Goal: Book appointment/travel/reservation

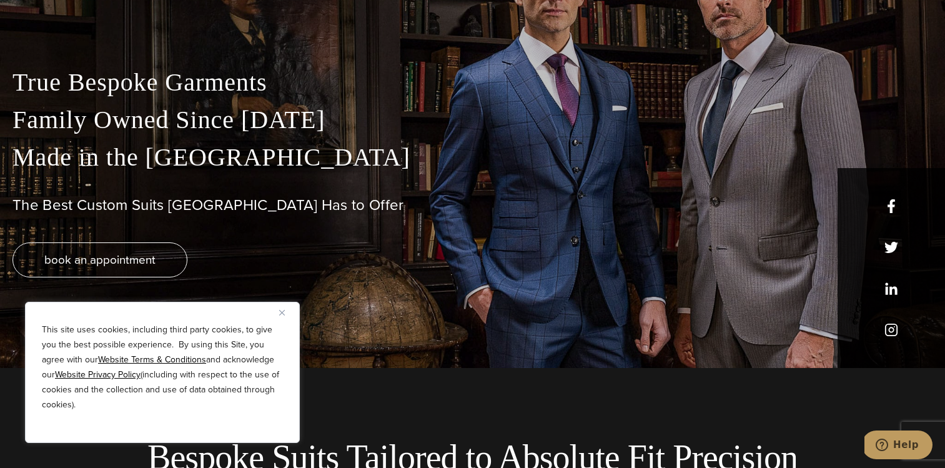
scroll to position [104, 0]
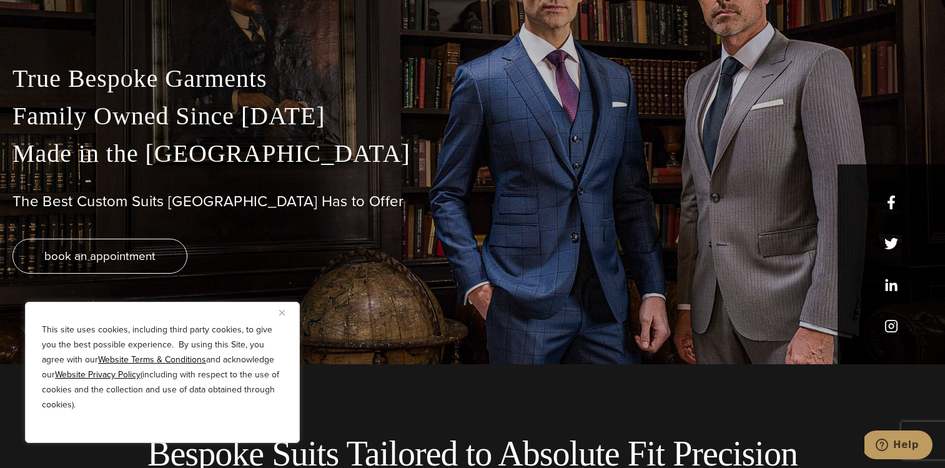
click at [281, 314] on img "Close" at bounding box center [282, 313] width 6 height 6
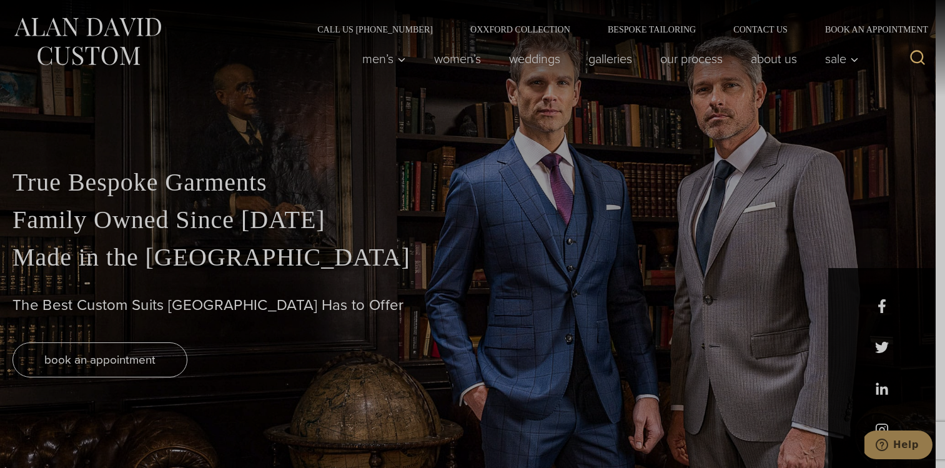
scroll to position [0, 0]
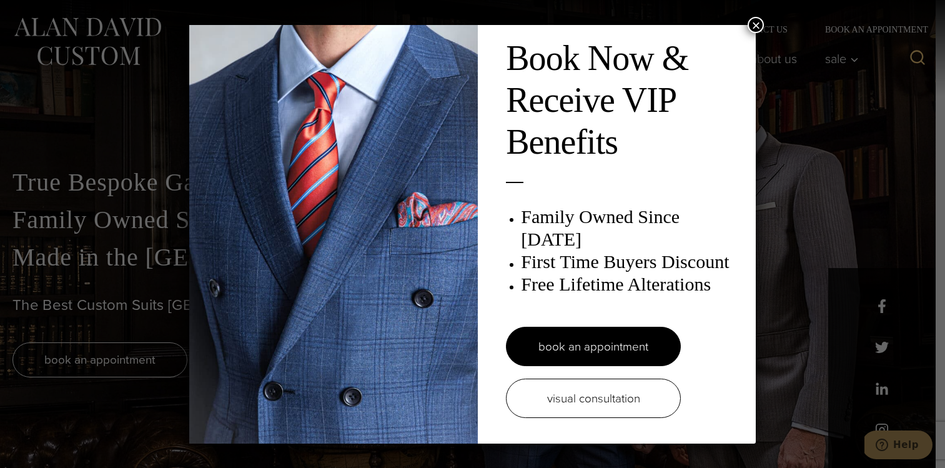
click at [752, 27] on button "×" at bounding box center [755, 25] width 16 height 16
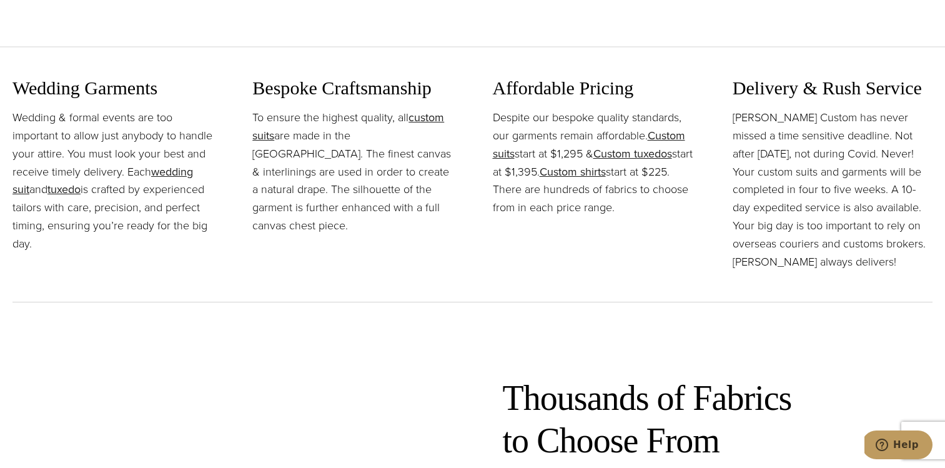
scroll to position [1410, 0]
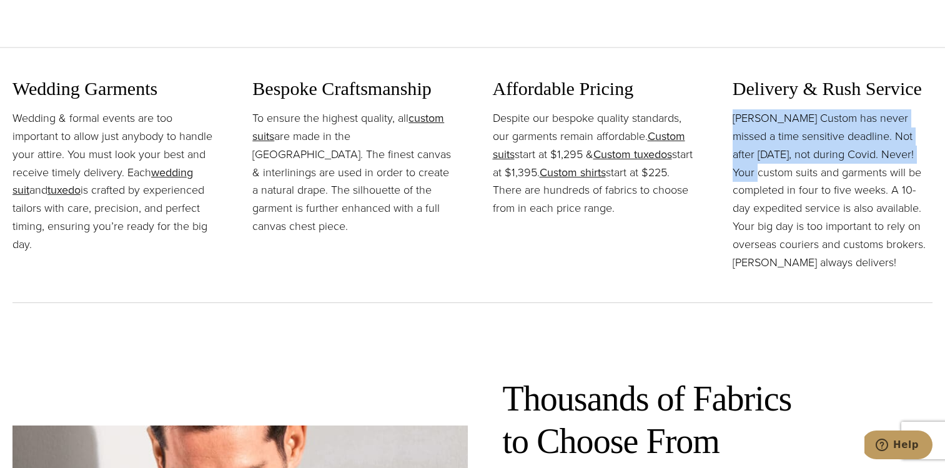
drag, startPoint x: 732, startPoint y: 117, endPoint x: 912, endPoint y: 156, distance: 184.1
click at [912, 156] on p "Alan David Custom has never missed a time sensitive deadline. Not after Sept. 1…" at bounding box center [832, 190] width 200 height 162
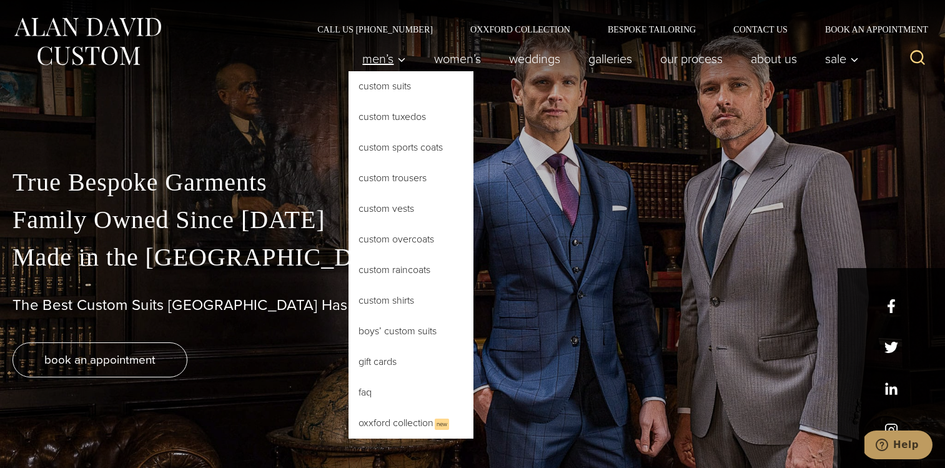
scroll to position [0, 0]
click at [418, 142] on link "Custom Sports Coats" at bounding box center [410, 147] width 125 height 30
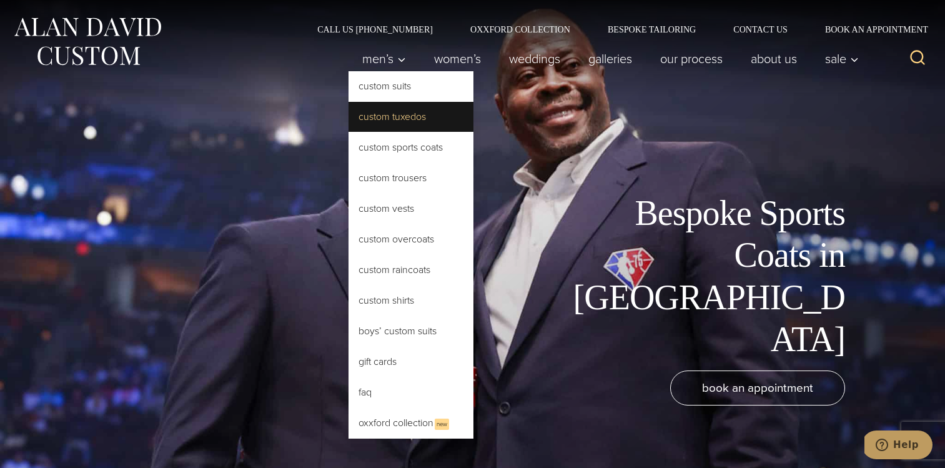
click at [415, 122] on link "Custom Tuxedos" at bounding box center [410, 117] width 125 height 30
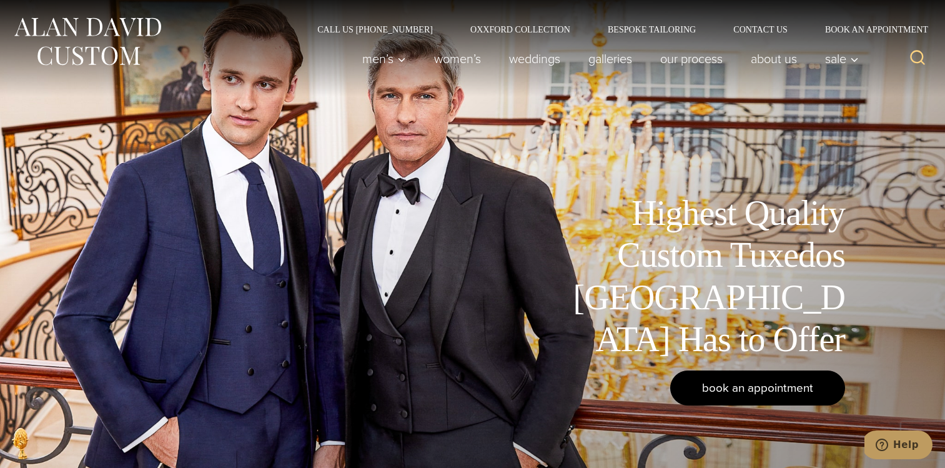
click at [760, 386] on span "book an appointment" at bounding box center [757, 387] width 111 height 18
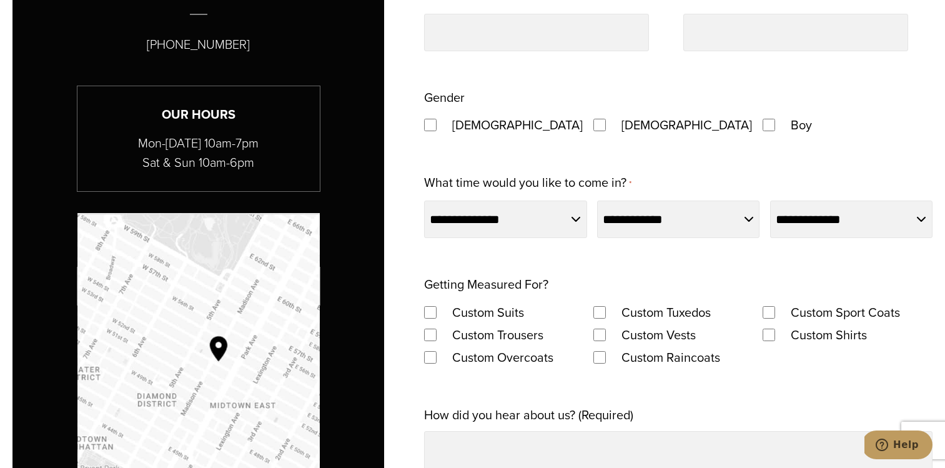
scroll to position [798, 0]
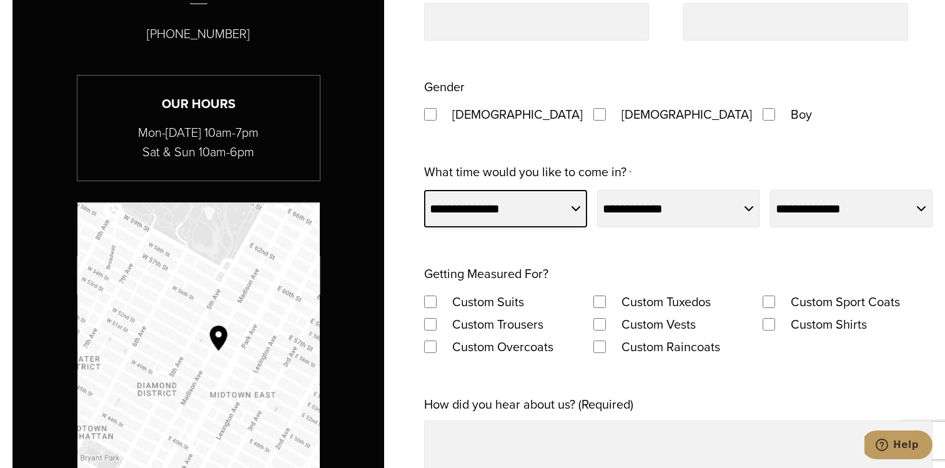
select select "*******"
click at [580, 245] on div "**********" at bounding box center [678, 332] width 508 height 921
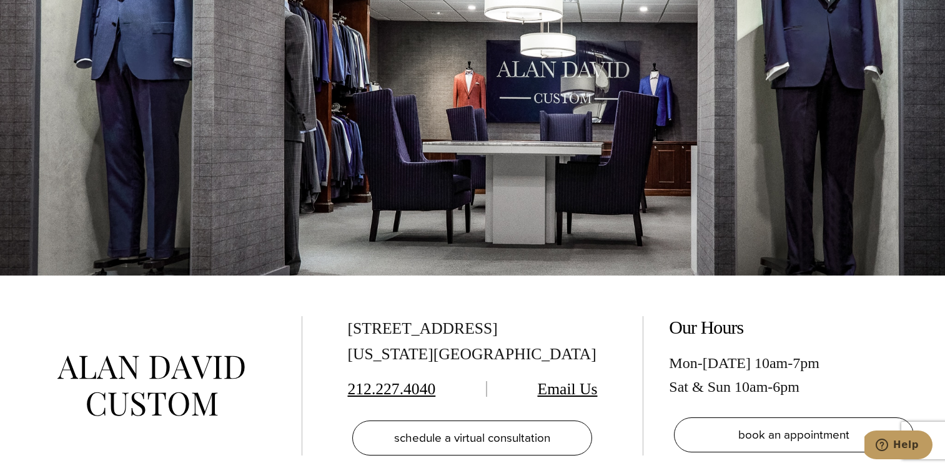
scroll to position [2111, 0]
